Goal: Information Seeking & Learning: Learn about a topic

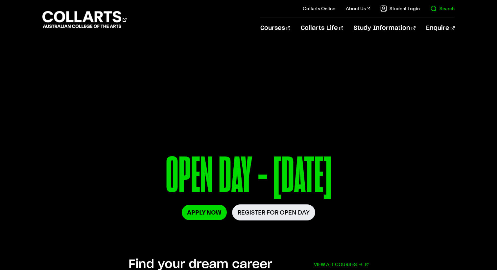
click at [446, 11] on link "Search" at bounding box center [442, 8] width 24 height 7
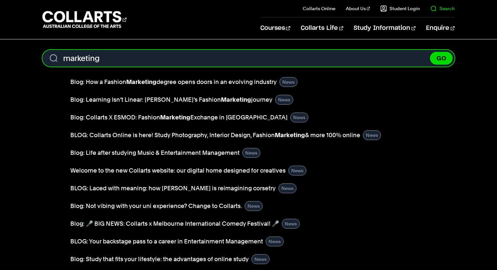
type input "marketing"
click at [430, 52] on button "GO" at bounding box center [441, 58] width 23 height 13
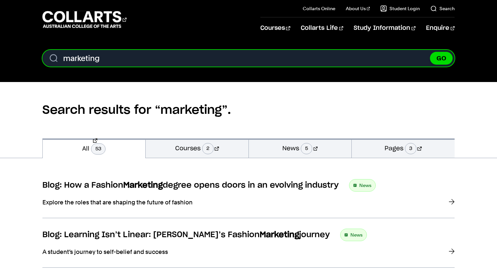
click at [192, 60] on input "marketing" at bounding box center [248, 58] width 412 height 17
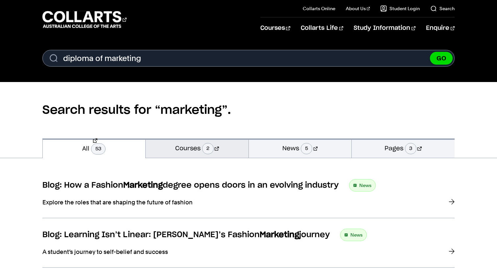
click at [188, 151] on link "Courses 2" at bounding box center [197, 148] width 103 height 19
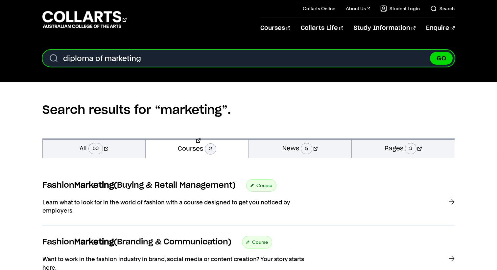
click at [297, 52] on input "diploma of marketing" at bounding box center [248, 58] width 412 height 17
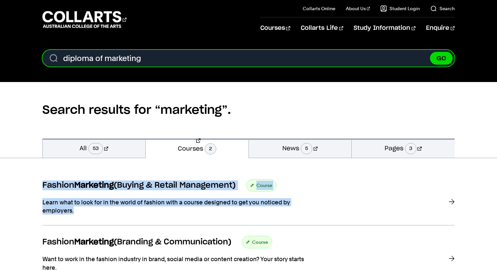
click at [297, 61] on input "diploma of marketing" at bounding box center [248, 58] width 412 height 17
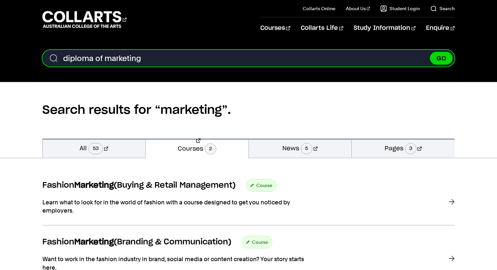
click at [297, 61] on input "diploma of marketing" at bounding box center [248, 58] width 412 height 17
paste input "Diploma of Advertis"
type input "Diploma of Advertising"
click at [430, 52] on button "GO" at bounding box center [441, 58] width 23 height 13
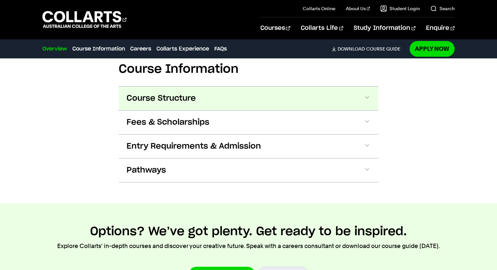
click at [0, 0] on button "Course Structure" at bounding box center [0, 0] width 0 height 0
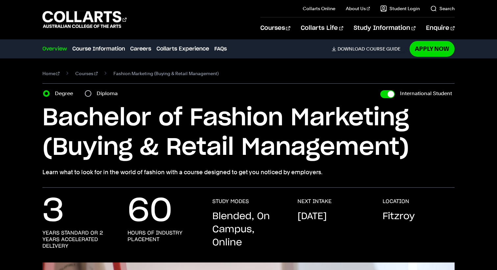
click at [84, 93] on div "Degree Diploma" at bounding box center [82, 93] width 79 height 9
click at [88, 94] on input "Diploma" at bounding box center [88, 93] width 7 height 7
radio input "true"
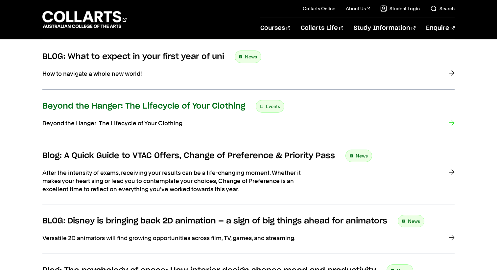
scroll to position [302, 0]
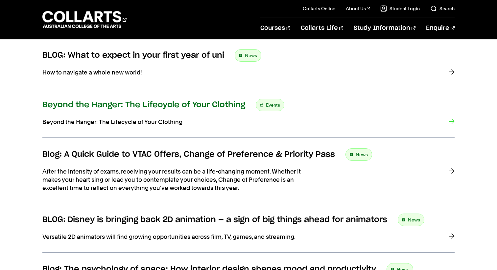
click at [235, 106] on h3 "Beyond the Hanger: The Lifecycle of Your Clothing" at bounding box center [143, 105] width 203 height 10
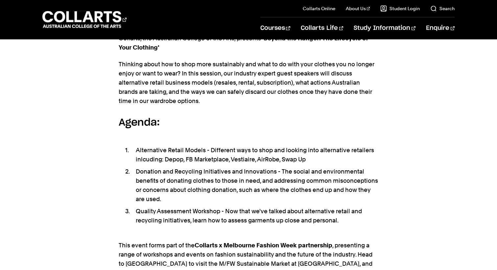
scroll to position [383, 0]
